Goal: Information Seeking & Learning: Compare options

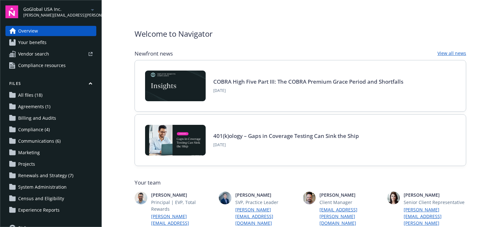
click at [49, 95] on link "All files (18)" at bounding box center [50, 95] width 91 height 10
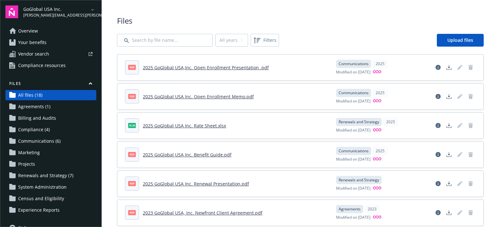
click at [33, 31] on span "Overview" at bounding box center [28, 31] width 20 height 10
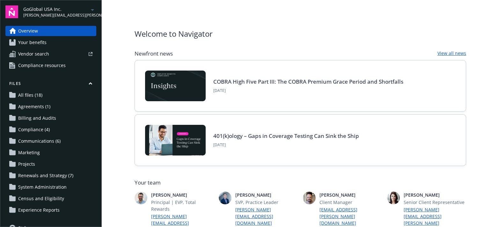
click at [31, 29] on span "Overview" at bounding box center [28, 31] width 20 height 10
click at [34, 31] on span "Overview" at bounding box center [28, 31] width 20 height 10
click at [314, 25] on div "Welcome to Navigator Newfront news View all news COBRA High Five Part III: The …" at bounding box center [300, 207] width 347 height 415
click at [42, 43] on span "Your benefits" at bounding box center [32, 42] width 28 height 10
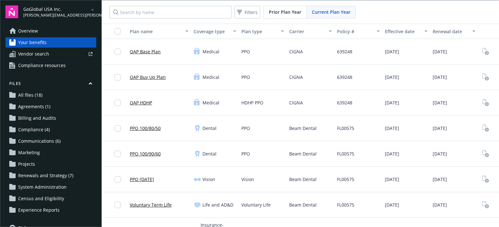
click at [152, 53] on link "OAP Base Plan" at bounding box center [145, 51] width 31 height 7
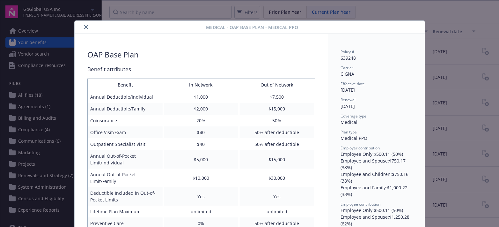
drag, startPoint x: 85, startPoint y: 26, endPoint x: 89, endPoint y: 27, distance: 4.6
click at [85, 26] on icon "close" at bounding box center [86, 27] width 4 height 4
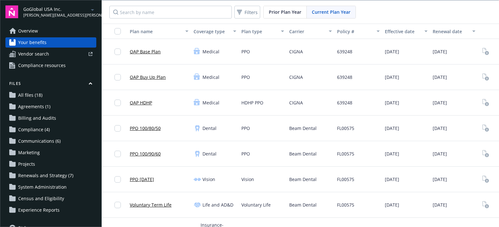
click at [46, 55] on span "Vendor search" at bounding box center [33, 54] width 31 height 10
click at [67, 68] on link "Compliance resources" at bounding box center [50, 65] width 91 height 10
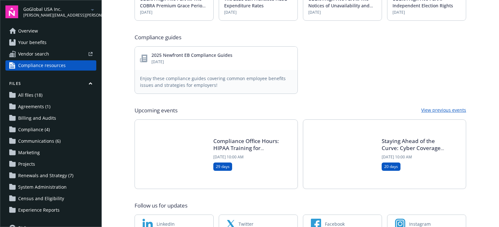
scroll to position [301, 0]
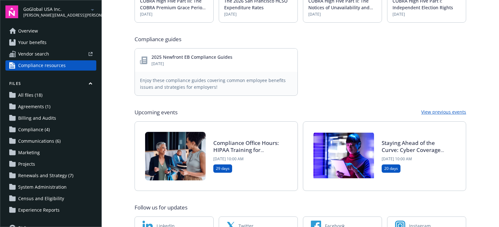
click at [167, 54] on link "2025 Newfront EB Compliance Guides" at bounding box center [192, 57] width 81 height 6
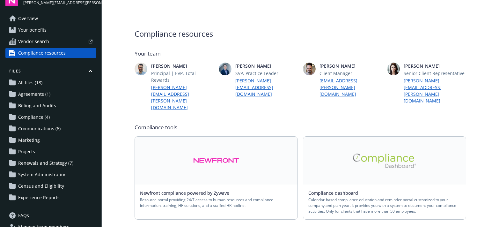
scroll to position [15, 0]
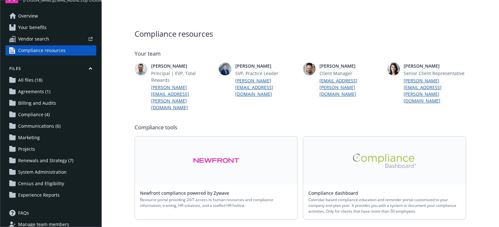
click at [38, 160] on span "Renewals and Strategy (7)" at bounding box center [45, 160] width 55 height 10
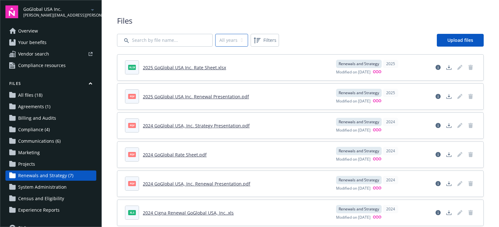
click at [236, 42] on select "All years 2025 2024" at bounding box center [231, 40] width 33 height 13
select select "2025"
click at [215, 34] on select "All years 2025 2024" at bounding box center [231, 40] width 33 height 13
select select "2025"
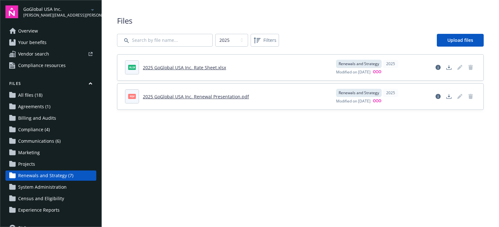
click at [176, 98] on link "2025 GoGlobal USA Inc. Renewal Presentation.pdf" at bounding box center [196, 96] width 106 height 6
click at [38, 42] on span "Your benefits" at bounding box center [32, 42] width 28 height 10
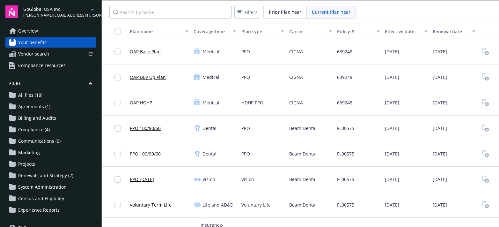
drag, startPoint x: 457, startPoint y: 52, endPoint x: 432, endPoint y: 53, distance: 24.9
click at [432, 53] on div "06/01/2026" at bounding box center [454, 52] width 48 height 26
click at [68, 11] on span "GoGlobal USA Inc." at bounding box center [55, 9] width 65 height 7
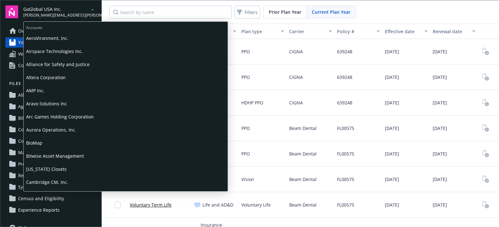
click at [53, 7] on span "GoGlobal USA Inc." at bounding box center [55, 9] width 65 height 7
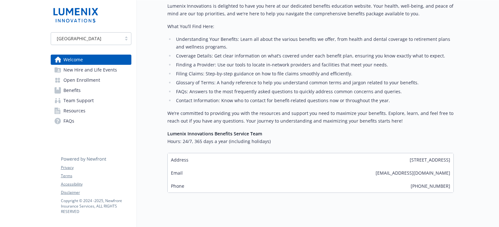
scroll to position [224, 0]
click at [96, 71] on span "New Hire and Life Events" at bounding box center [90, 70] width 54 height 10
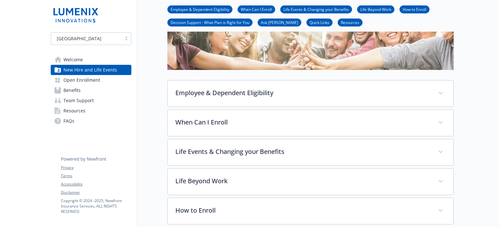
scroll to position [7, 0]
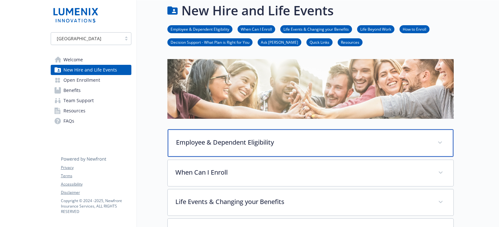
click at [273, 142] on p "Employee & Dependent Eligibility" at bounding box center [303, 142] width 254 height 10
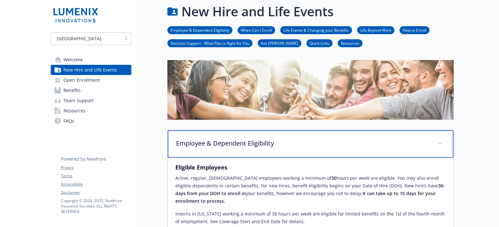
click at [273, 143] on p "Employee & Dependent Eligibility" at bounding box center [303, 143] width 254 height 10
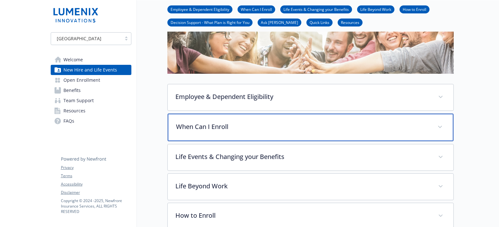
click at [255, 131] on p "When Can I Enroll" at bounding box center [303, 127] width 254 height 10
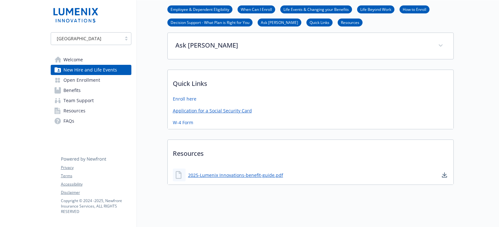
scroll to position [336, 0]
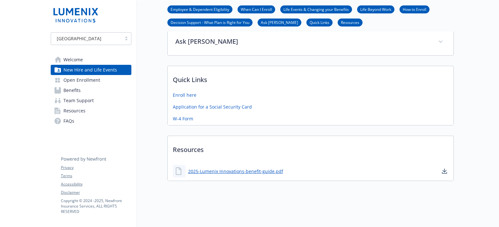
click at [98, 81] on span "Open Enrollment" at bounding box center [81, 80] width 37 height 10
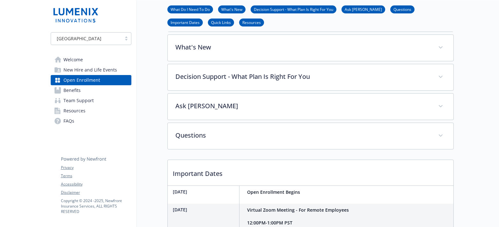
scroll to position [185, 0]
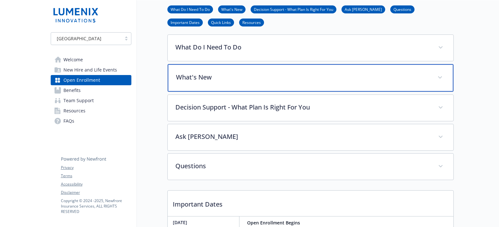
click at [234, 82] on p "What's New" at bounding box center [303, 77] width 254 height 10
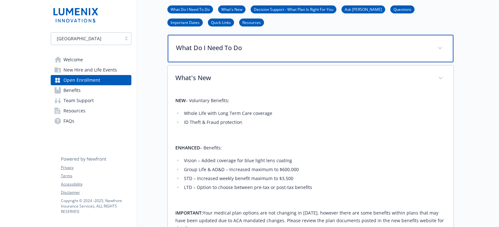
click at [243, 53] on p "What Do I Need To Do" at bounding box center [303, 48] width 254 height 10
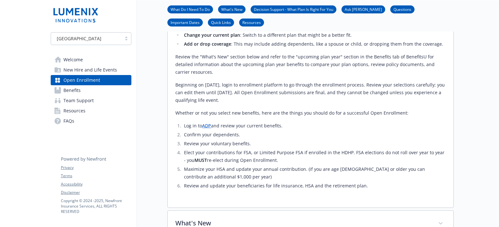
scroll to position [287, 0]
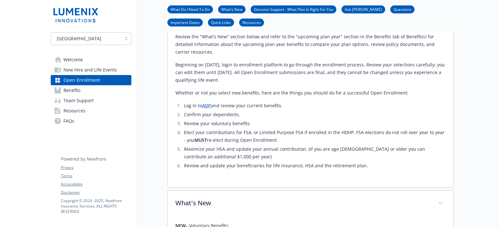
click at [87, 92] on link "Benefits" at bounding box center [91, 90] width 81 height 10
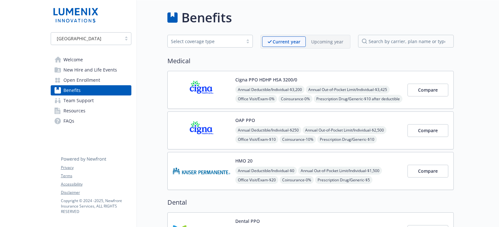
click at [335, 44] on p "Upcoming year" at bounding box center [327, 41] width 32 height 7
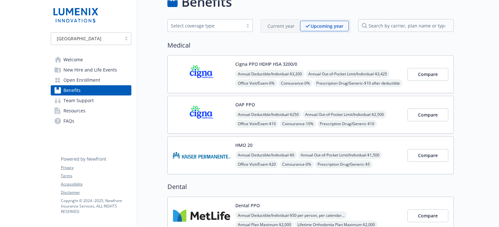
scroll to position [20, 0]
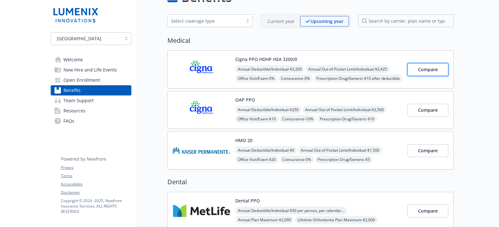
click at [425, 69] on span "Compare" at bounding box center [428, 69] width 20 height 6
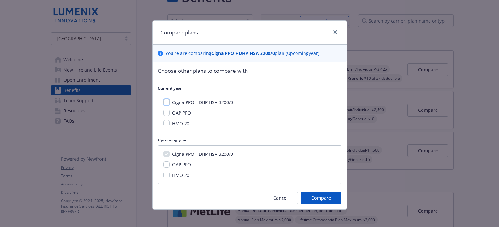
click at [166, 102] on input "Cigna PPO HDHP HSA 3200/0" at bounding box center [166, 102] width 6 height 6
checkbox input "true"
click at [167, 164] on input "OAP PPO" at bounding box center [166, 164] width 6 height 6
checkbox input "true"
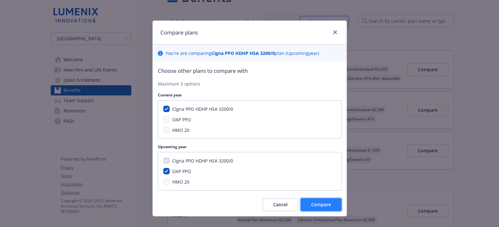
click at [319, 204] on span "Compare" at bounding box center [321, 204] width 20 height 6
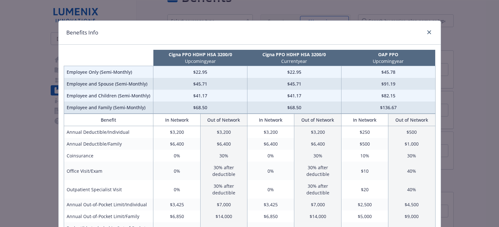
drag, startPoint x: 183, startPoint y: 63, endPoint x: 233, endPoint y: 60, distance: 49.9
click at [228, 60] on p "Upcoming year" at bounding box center [201, 61] width 92 height 7
drag, startPoint x: 291, startPoint y: 62, endPoint x: 347, endPoint y: 61, distance: 55.8
click at [347, 61] on tr "Cigna PPO HDHP HSA 3200/0 Upcoming year Cigna PPO HDHP HSA 3200/0 Current year …" at bounding box center [250, 58] width 372 height 16
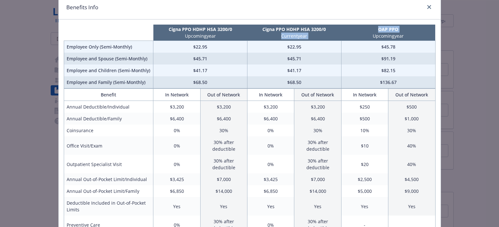
scroll to position [33, 0]
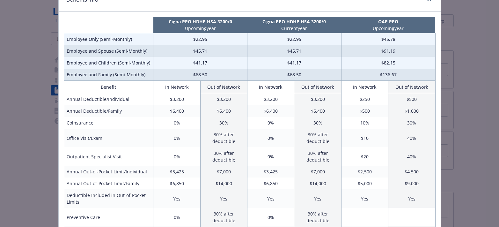
click at [455, 53] on div "Benefits Info Cigna PPO HDHP HSA 3200/0 Upcoming year Cigna PPO HDHP HSA 3200/0…" at bounding box center [249, 113] width 499 height 227
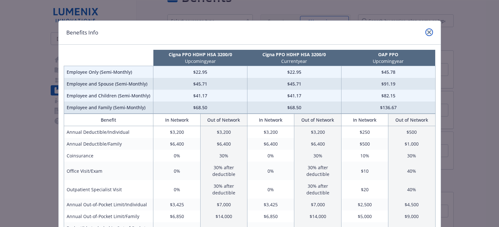
click at [431, 33] on icon "close" at bounding box center [429, 32] width 4 height 4
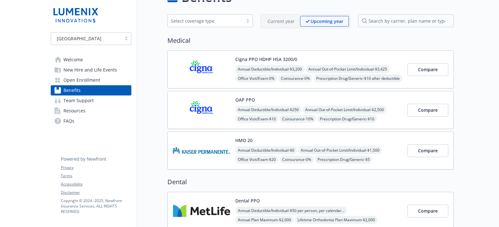
click at [340, 58] on div "Cigna PPO HDHP HSA 3200/0 Annual Deductible/Individual - $3,200 Annual Out-of-P…" at bounding box center [318, 69] width 167 height 27
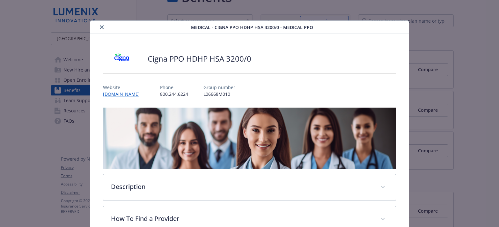
scroll to position [19, 0]
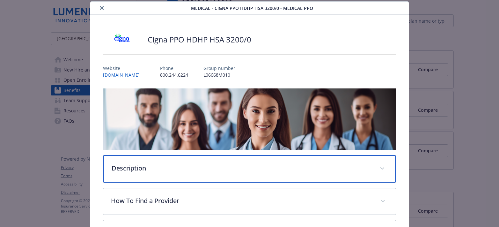
click at [180, 165] on p "Description" at bounding box center [242, 168] width 261 height 10
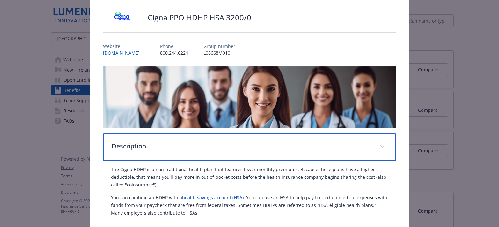
click at [182, 144] on p "Description" at bounding box center [242, 146] width 261 height 10
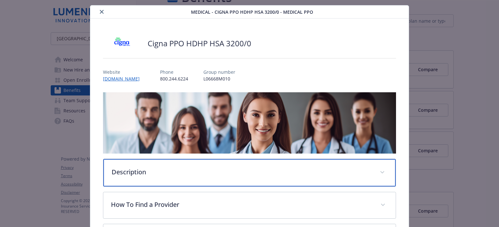
scroll to position [0, 0]
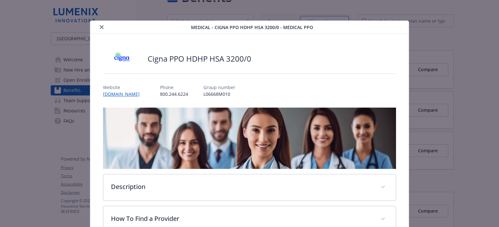
click at [103, 28] on icon "close" at bounding box center [102, 27] width 4 height 4
